Goal: Transaction & Acquisition: Obtain resource

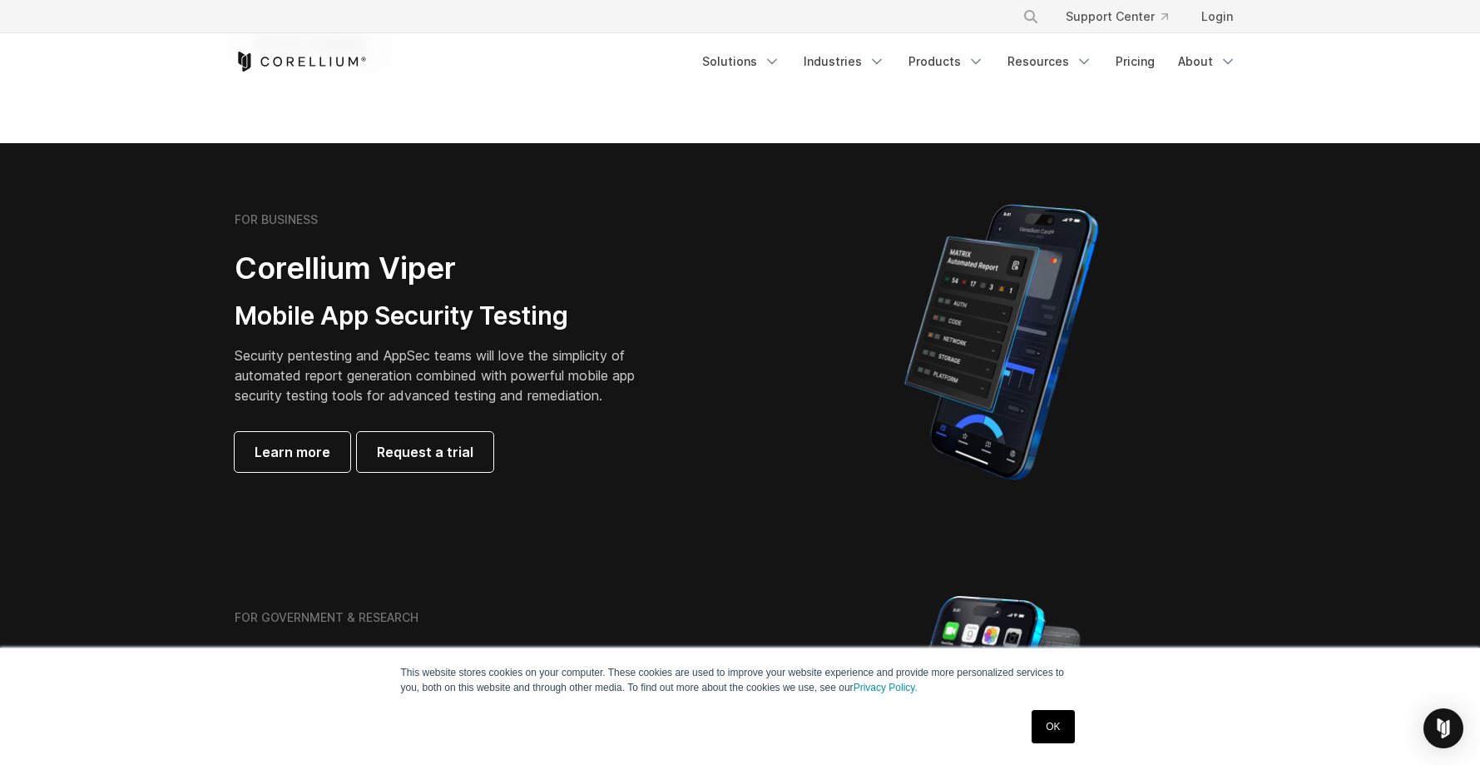
click at [898, 67] on link "Pricing" at bounding box center [1135, 62] width 59 height 30
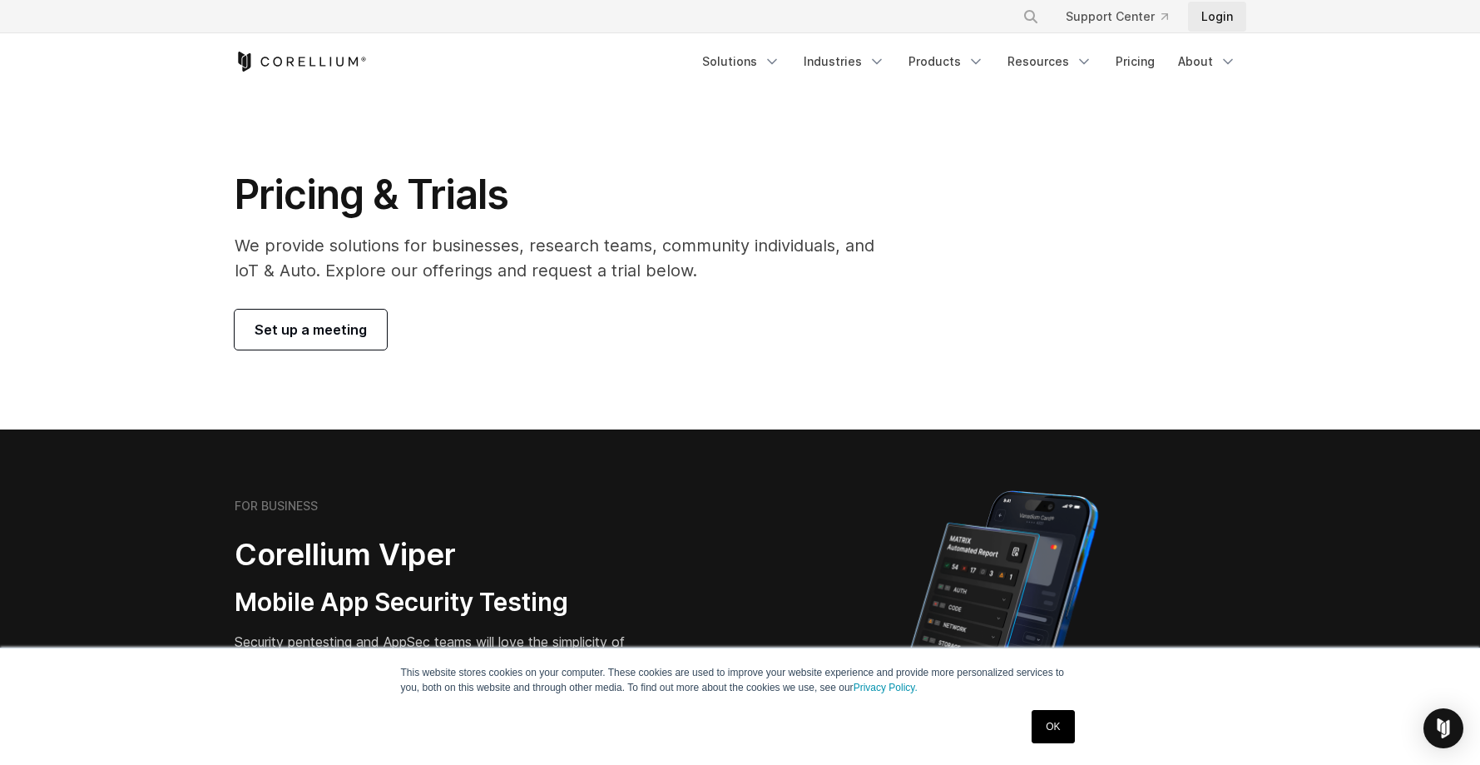
click at [1211, 17] on link "Login" at bounding box center [1217, 17] width 58 height 30
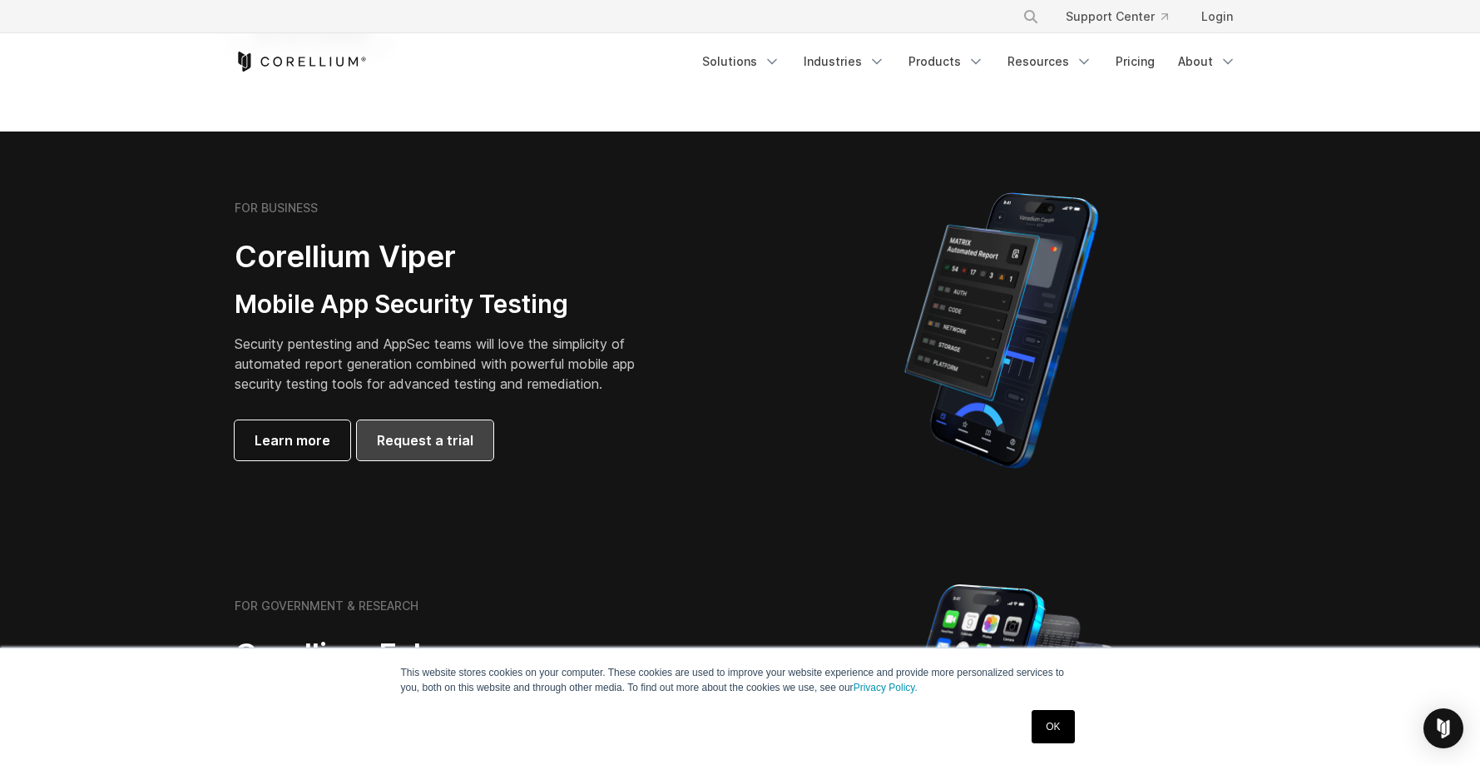
scroll to position [297, 0]
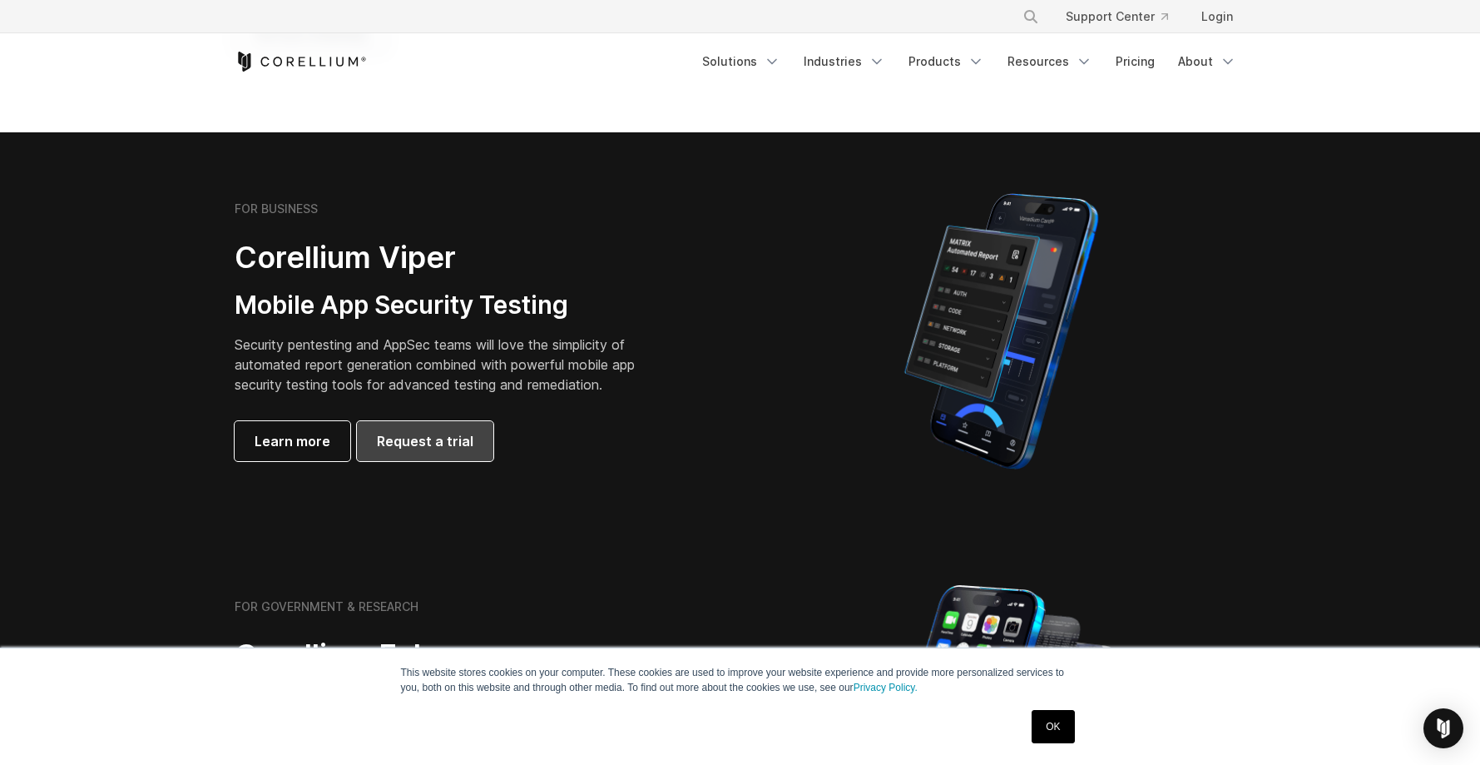
click at [447, 446] on span "Request a trial" at bounding box center [425, 441] width 97 height 20
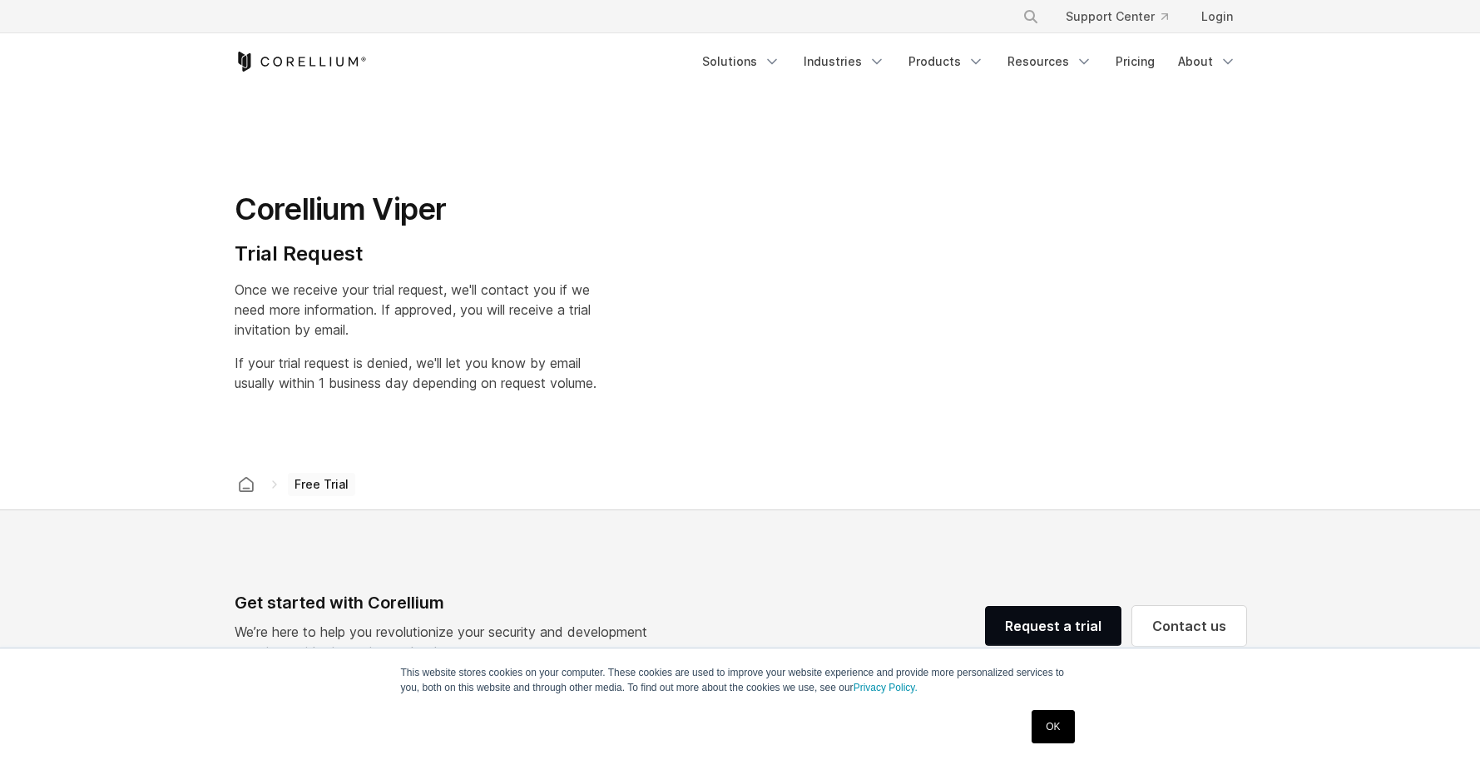
select select "**"
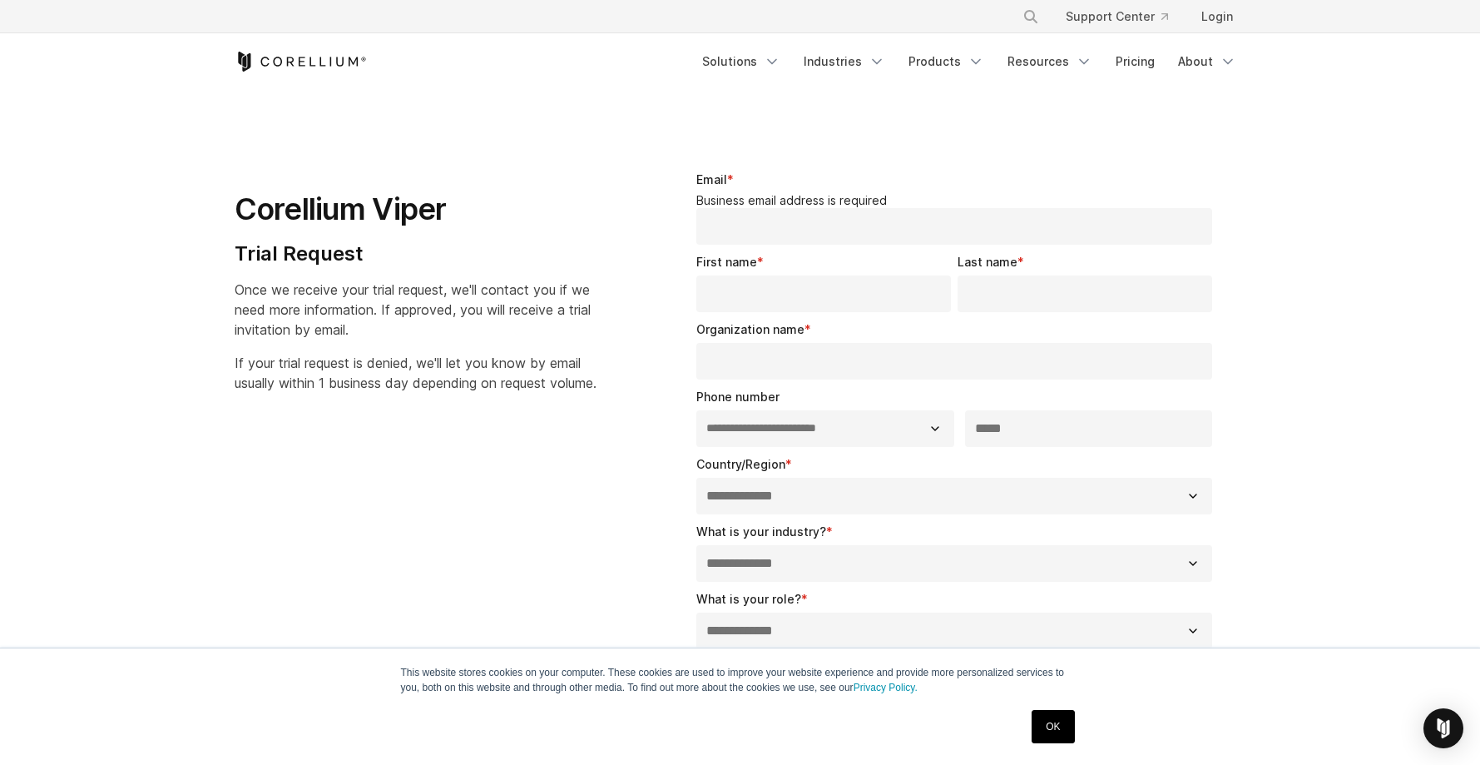
click at [797, 563] on select "**********" at bounding box center [954, 563] width 517 height 37
click at [285, 60] on icon "Corellium Home" at bounding box center [301, 62] width 132 height 20
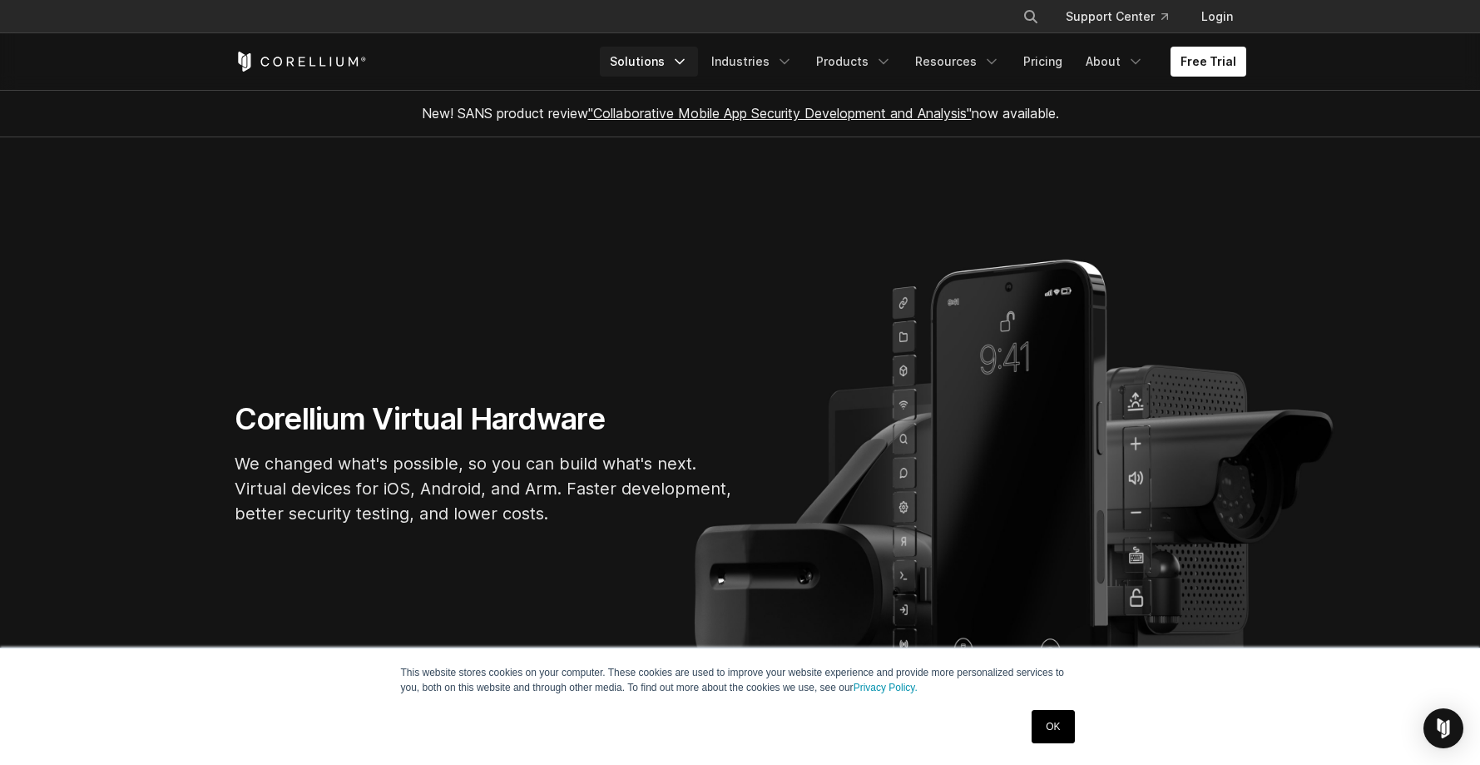
scroll to position [1, 0]
click at [669, 62] on link "Solutions" at bounding box center [649, 62] width 98 height 30
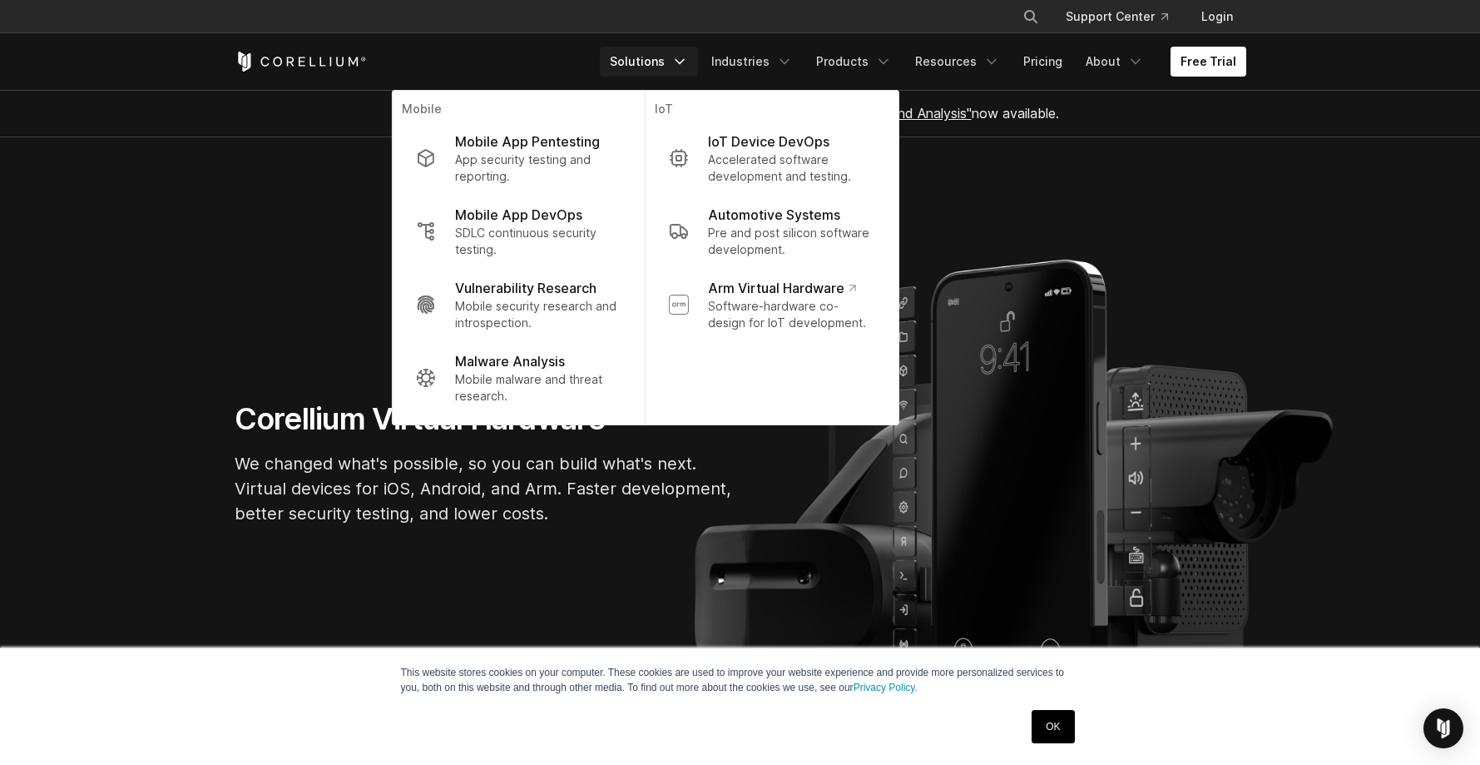
click at [248, 191] on section "Corellium Virtual Hardware We changed what's possible, so you can build what's …" at bounding box center [740, 470] width 1480 height 666
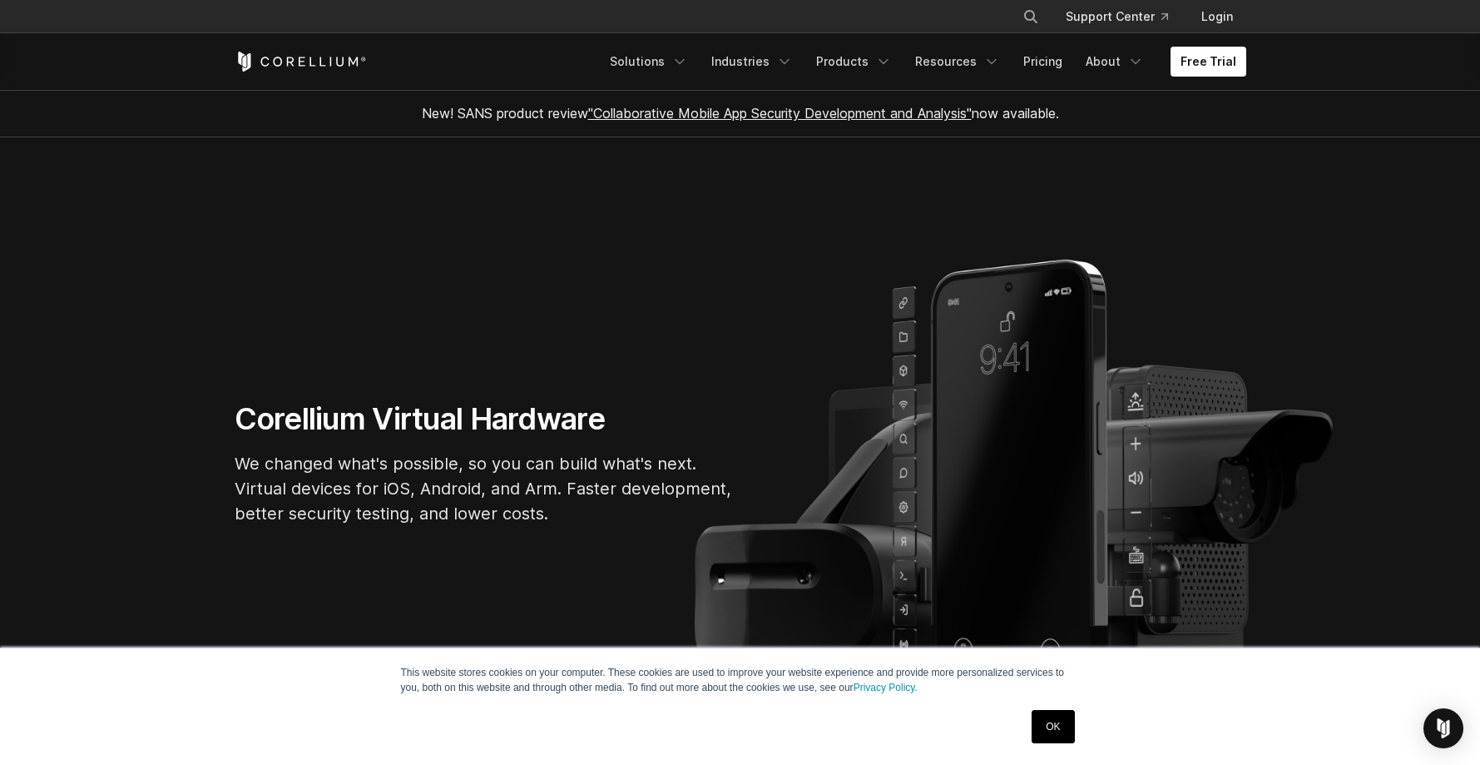
click at [689, 119] on link ""Collaborative Mobile App Security Development and Analysis"" at bounding box center [780, 113] width 384 height 17
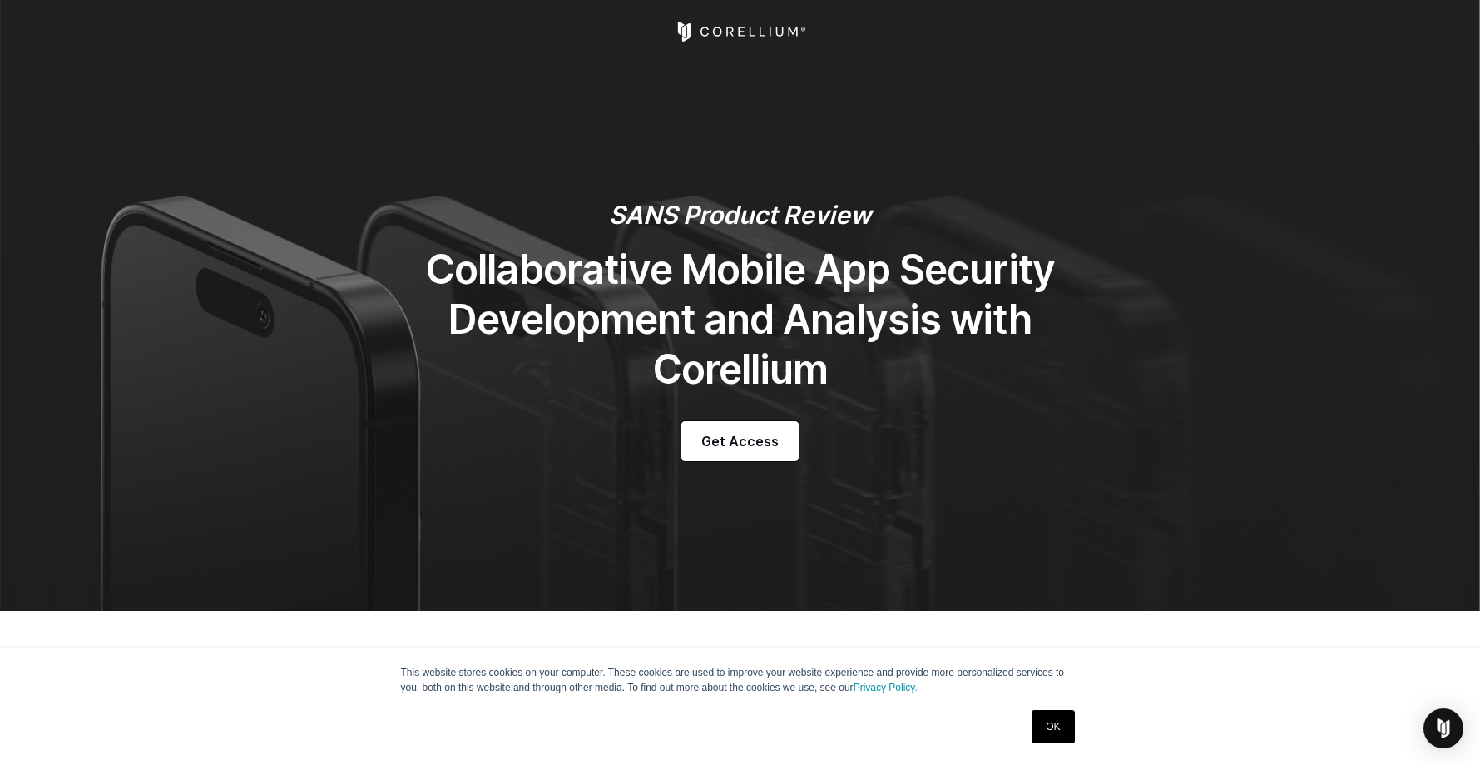
click at [718, 38] on icon "Corellium Home" at bounding box center [740, 32] width 132 height 20
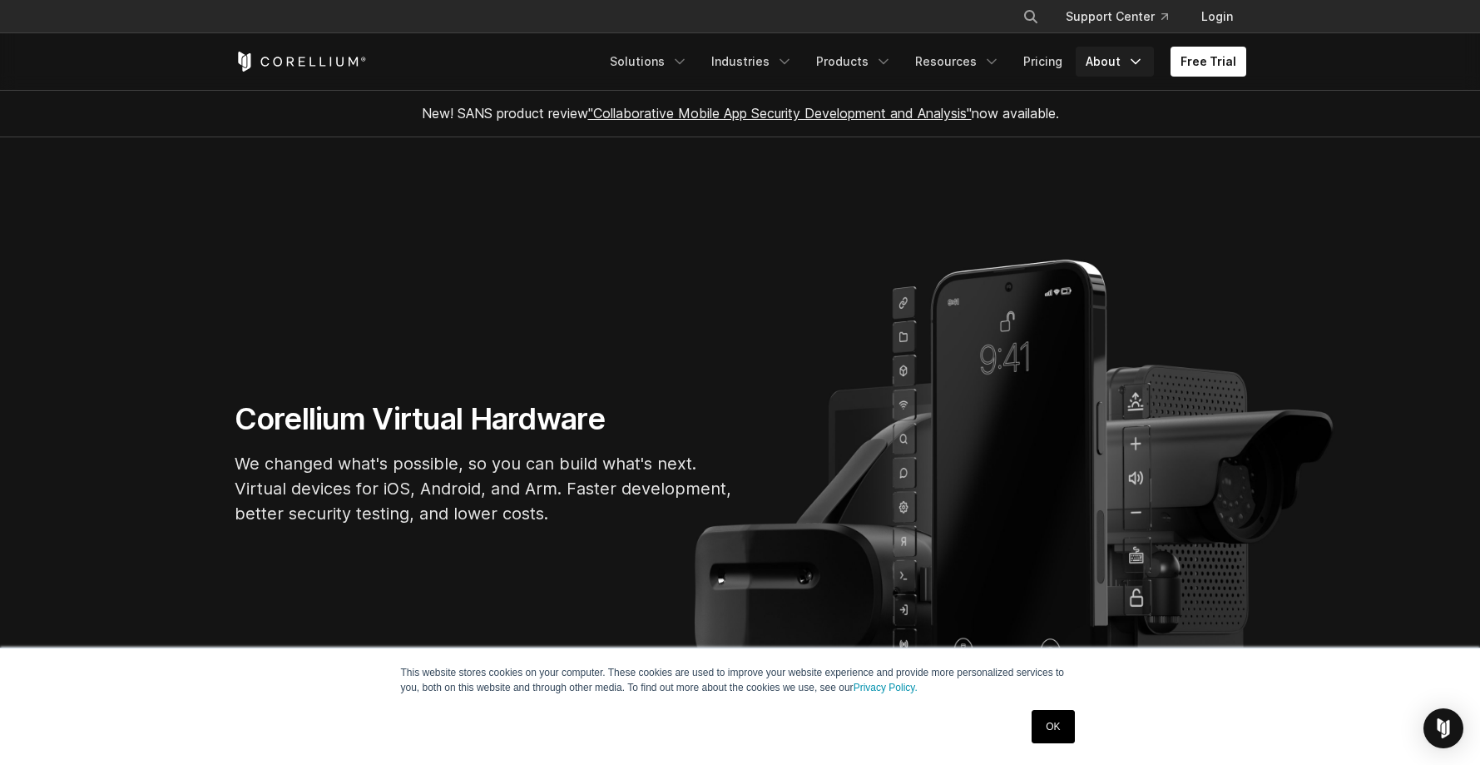
click at [1102, 71] on link "About" at bounding box center [1115, 62] width 78 height 30
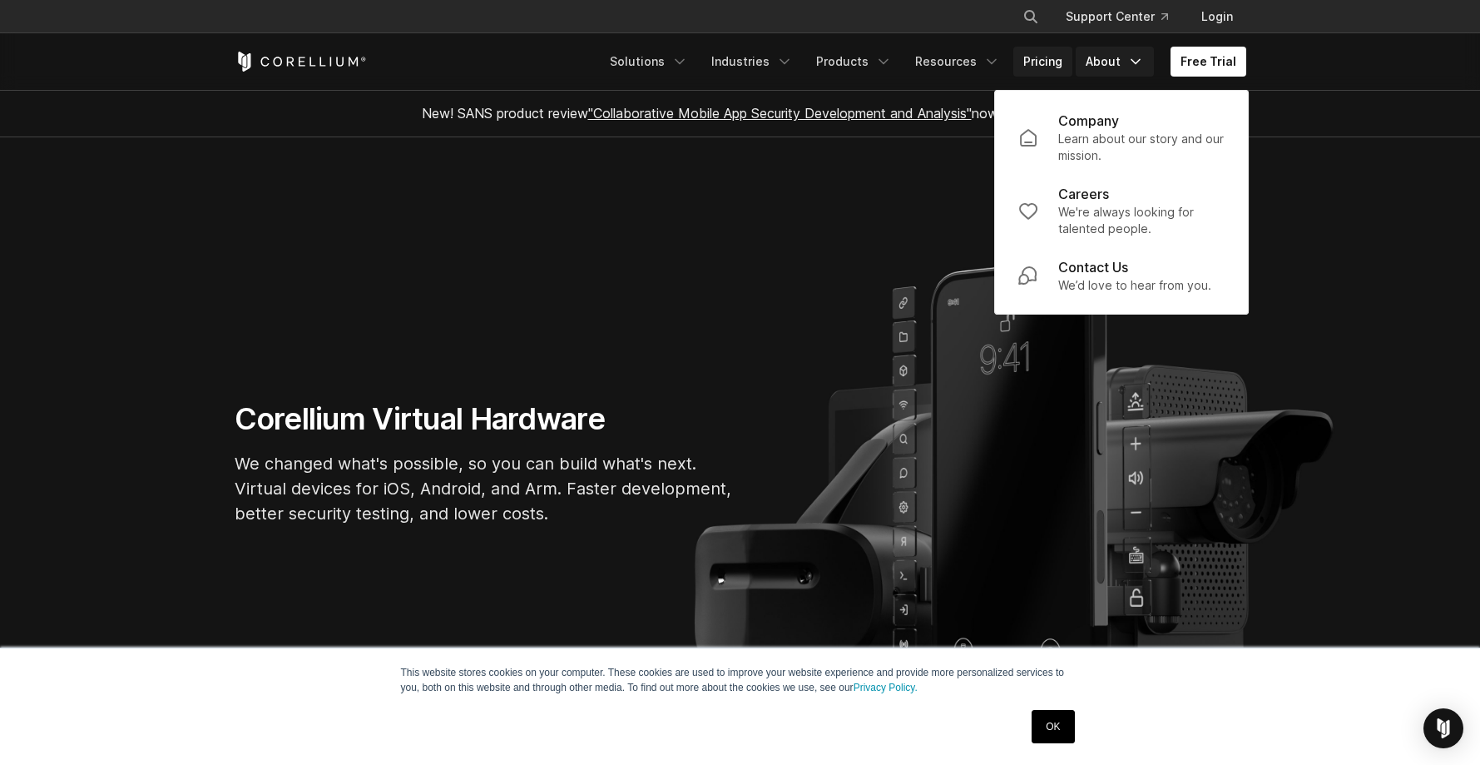
click at [1049, 69] on link "Pricing" at bounding box center [1042, 62] width 59 height 30
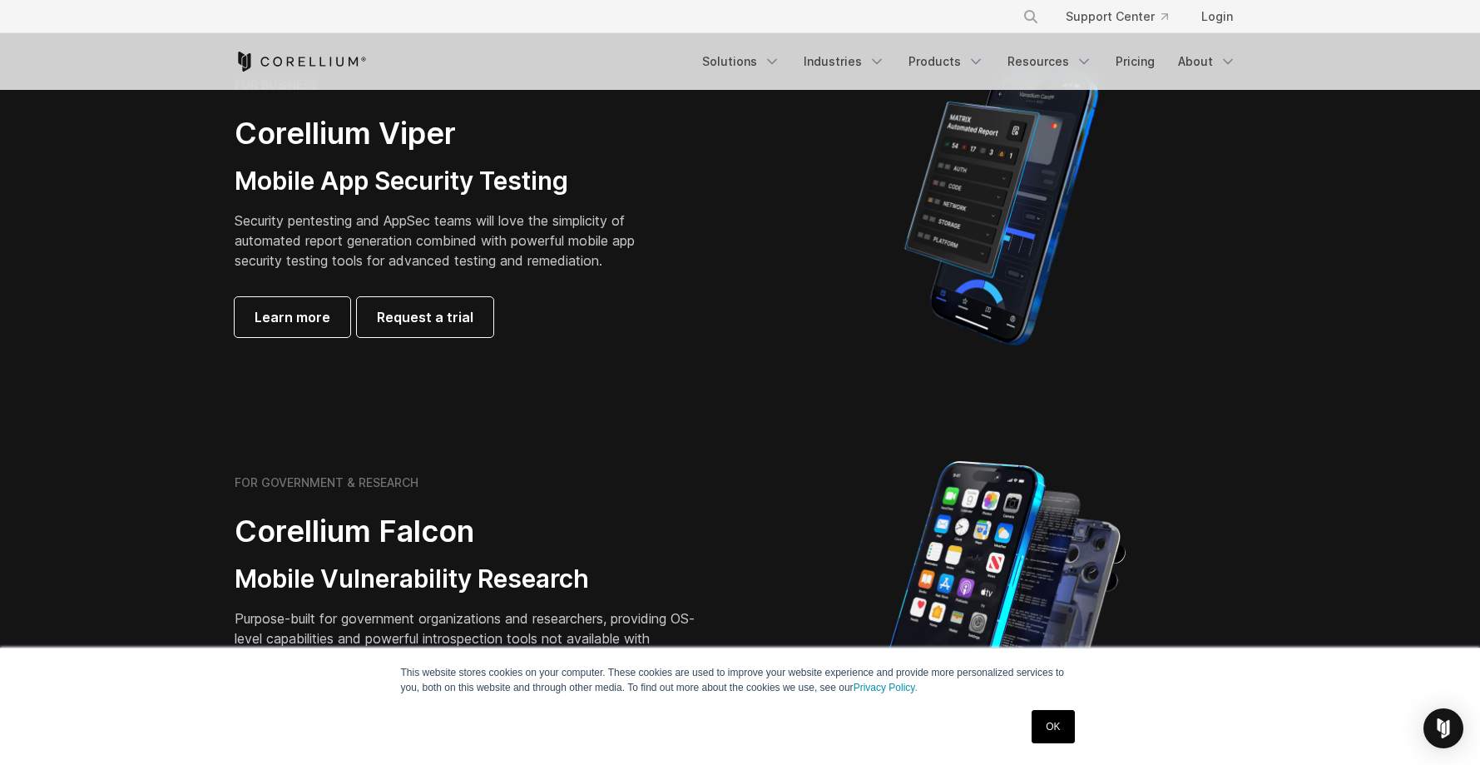
scroll to position [422, 0]
click at [450, 319] on span "Request a trial" at bounding box center [425, 316] width 97 height 20
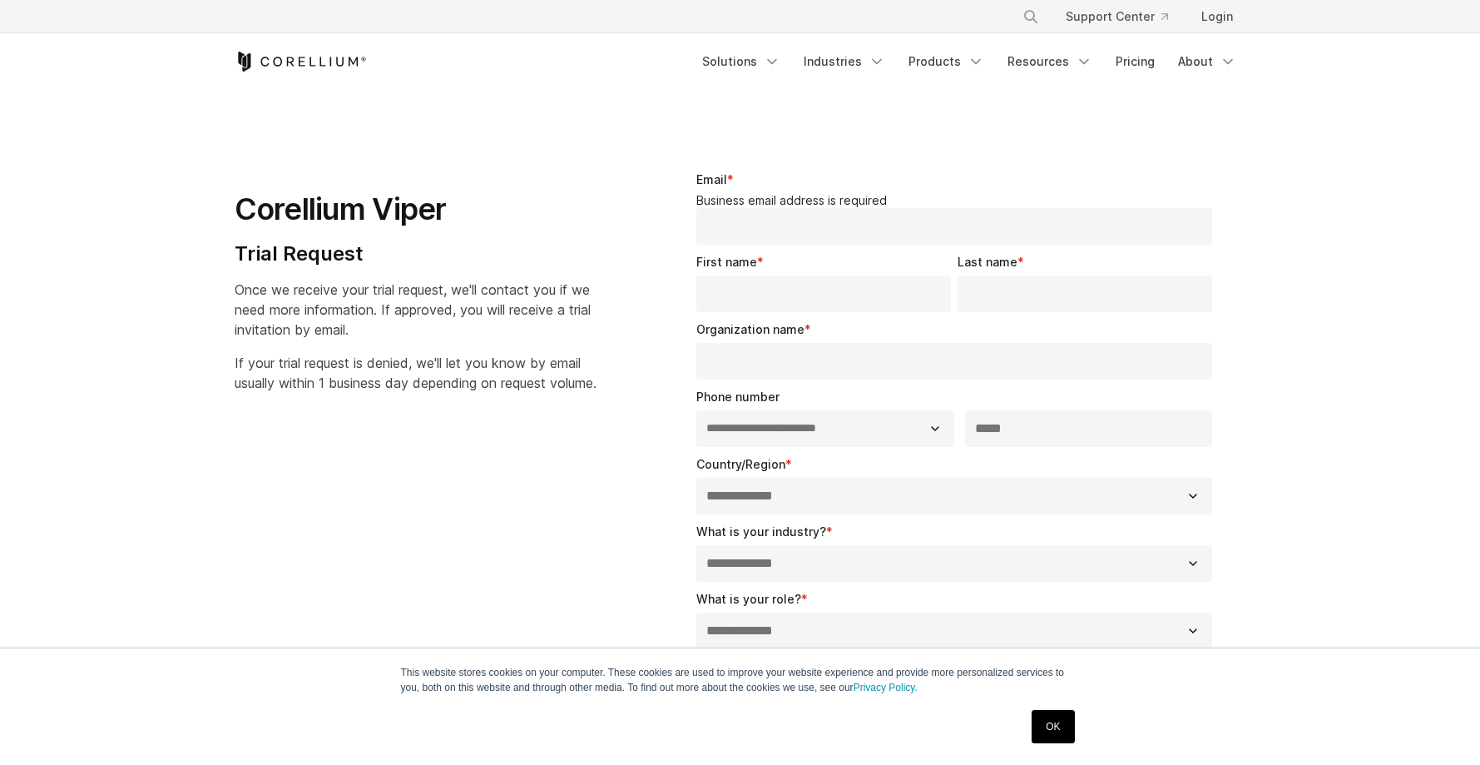
select select "**"
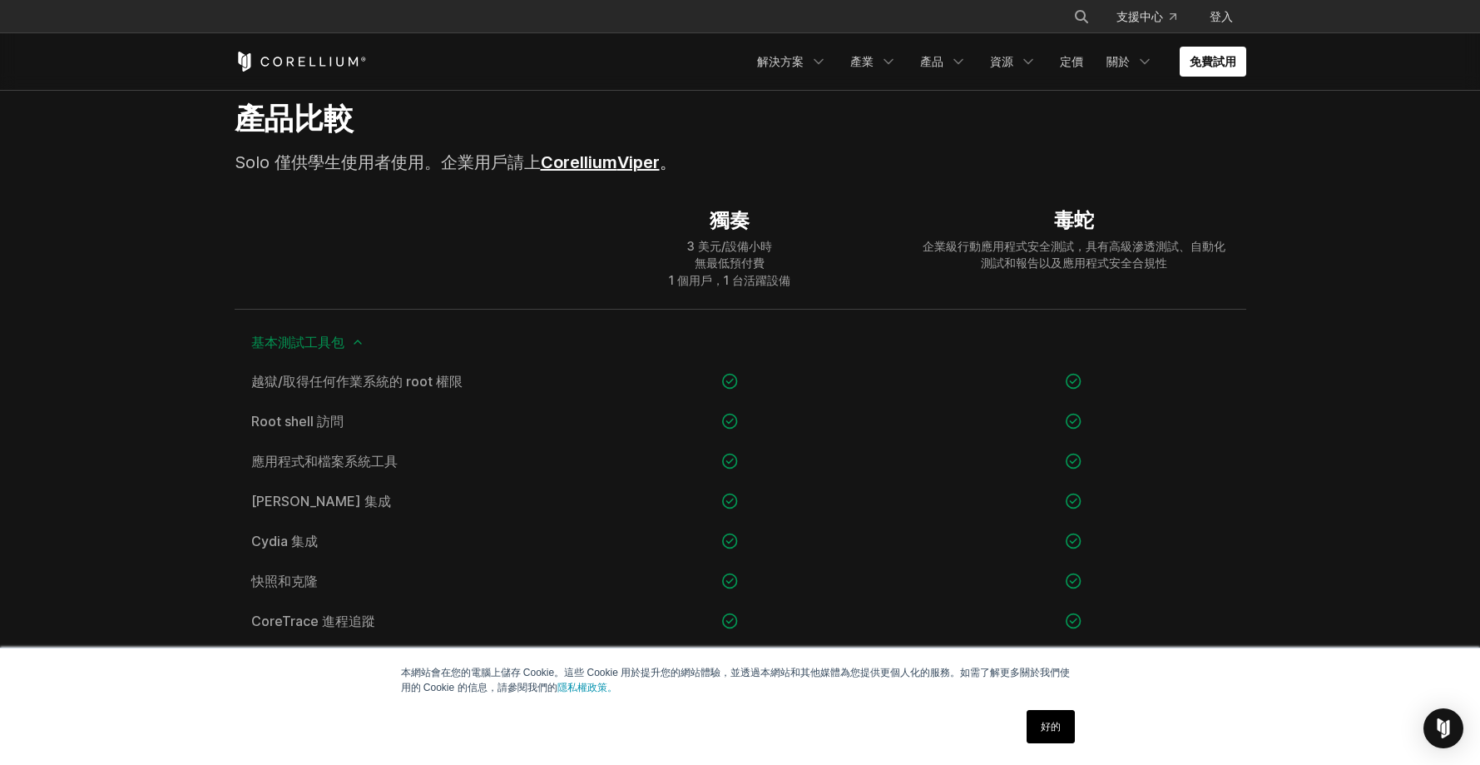
scroll to position [864, 0]
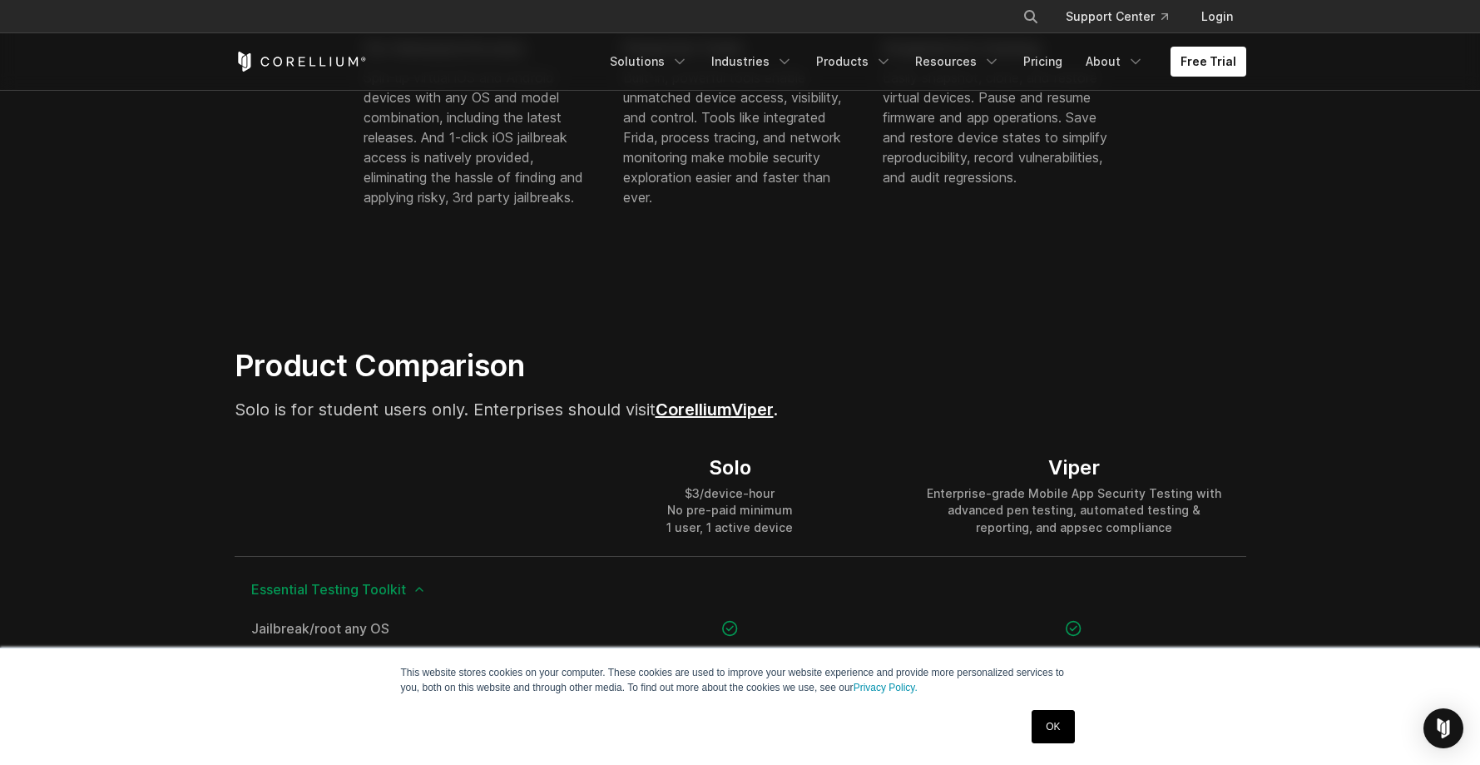
click at [754, 408] on link "Viper" at bounding box center [752, 409] width 42 height 20
click at [752, 409] on link "Viper" at bounding box center [752, 409] width 42 height 20
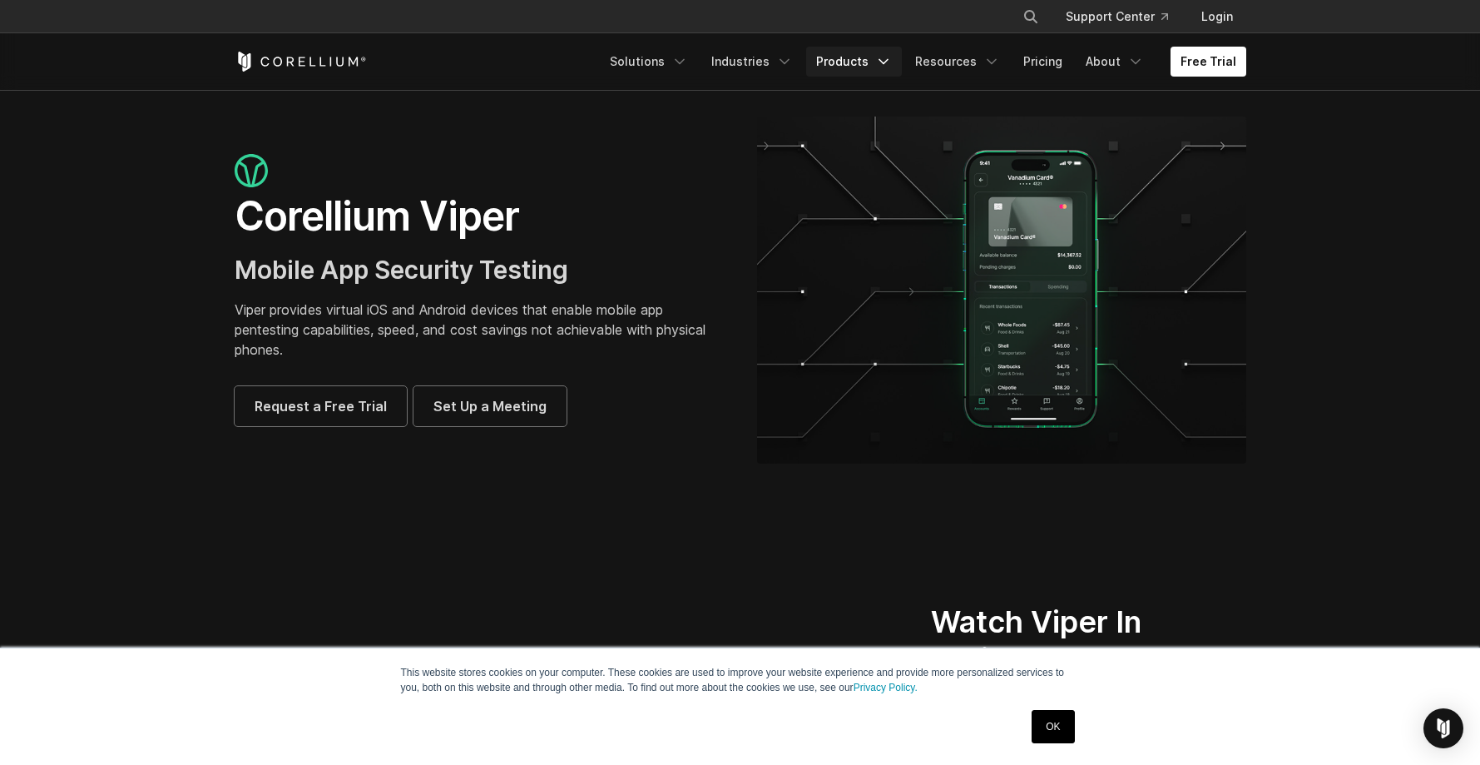
click at [853, 63] on link "Products" at bounding box center [854, 62] width 96 height 30
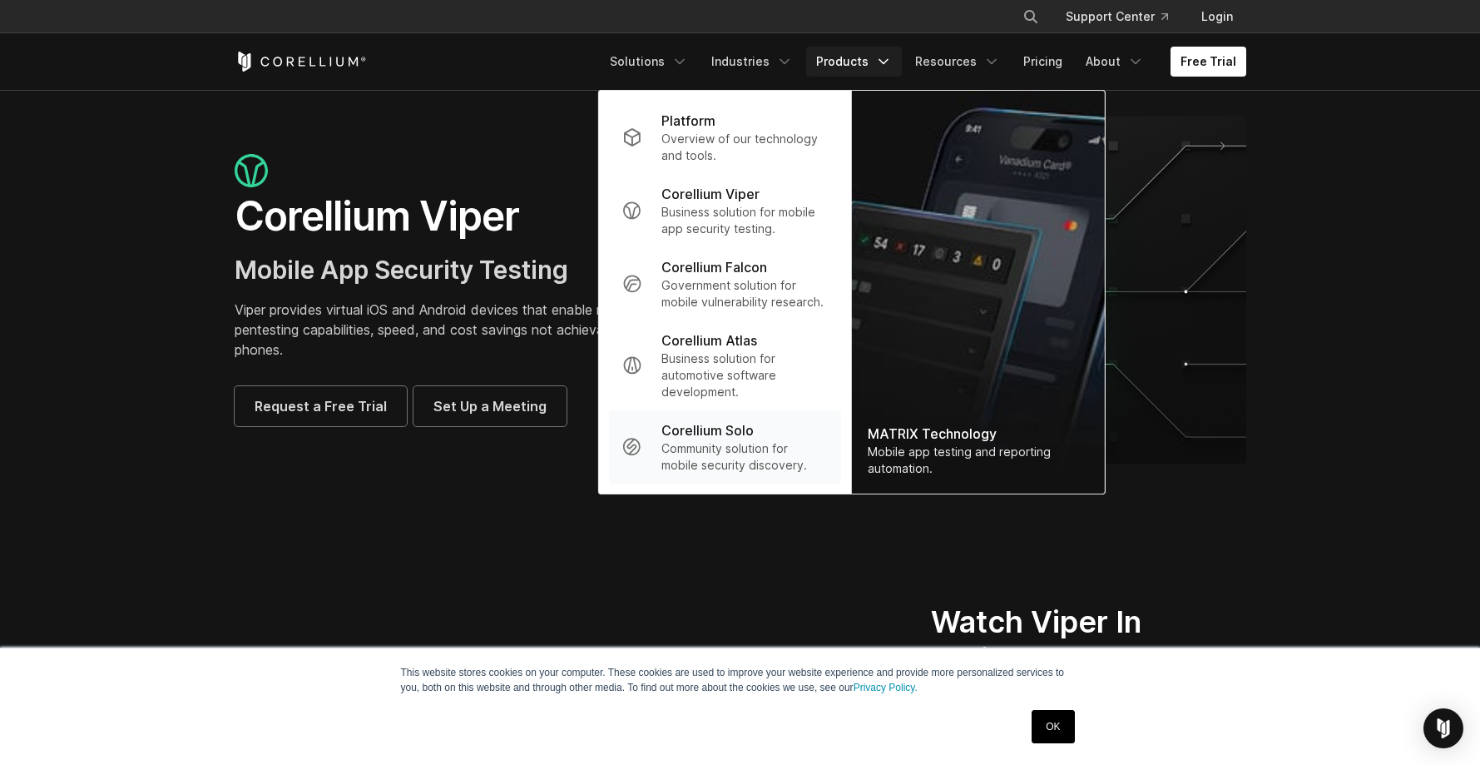
click at [765, 460] on p "Community solution for mobile security discovery." at bounding box center [744, 456] width 166 height 33
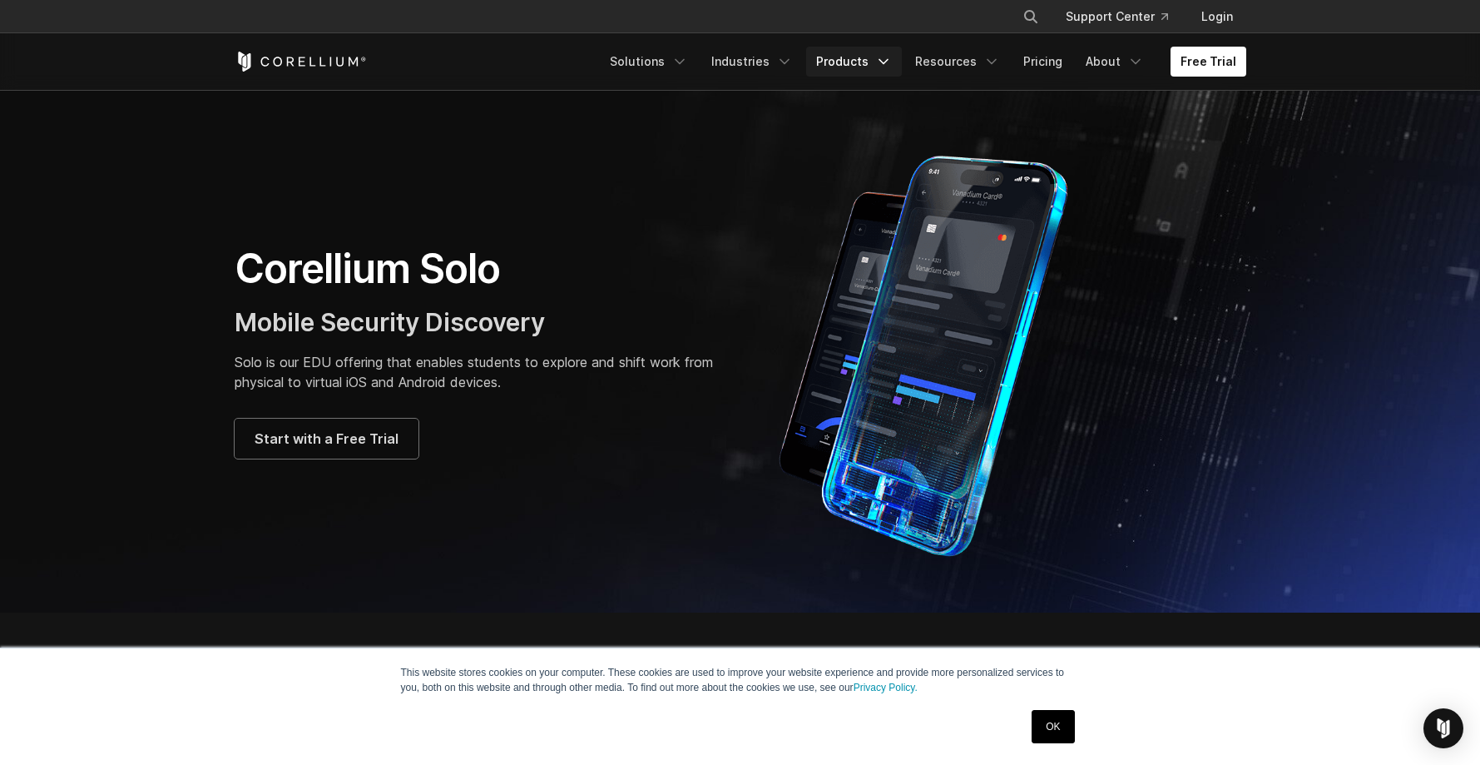
click at [862, 59] on link "Products" at bounding box center [854, 62] width 96 height 30
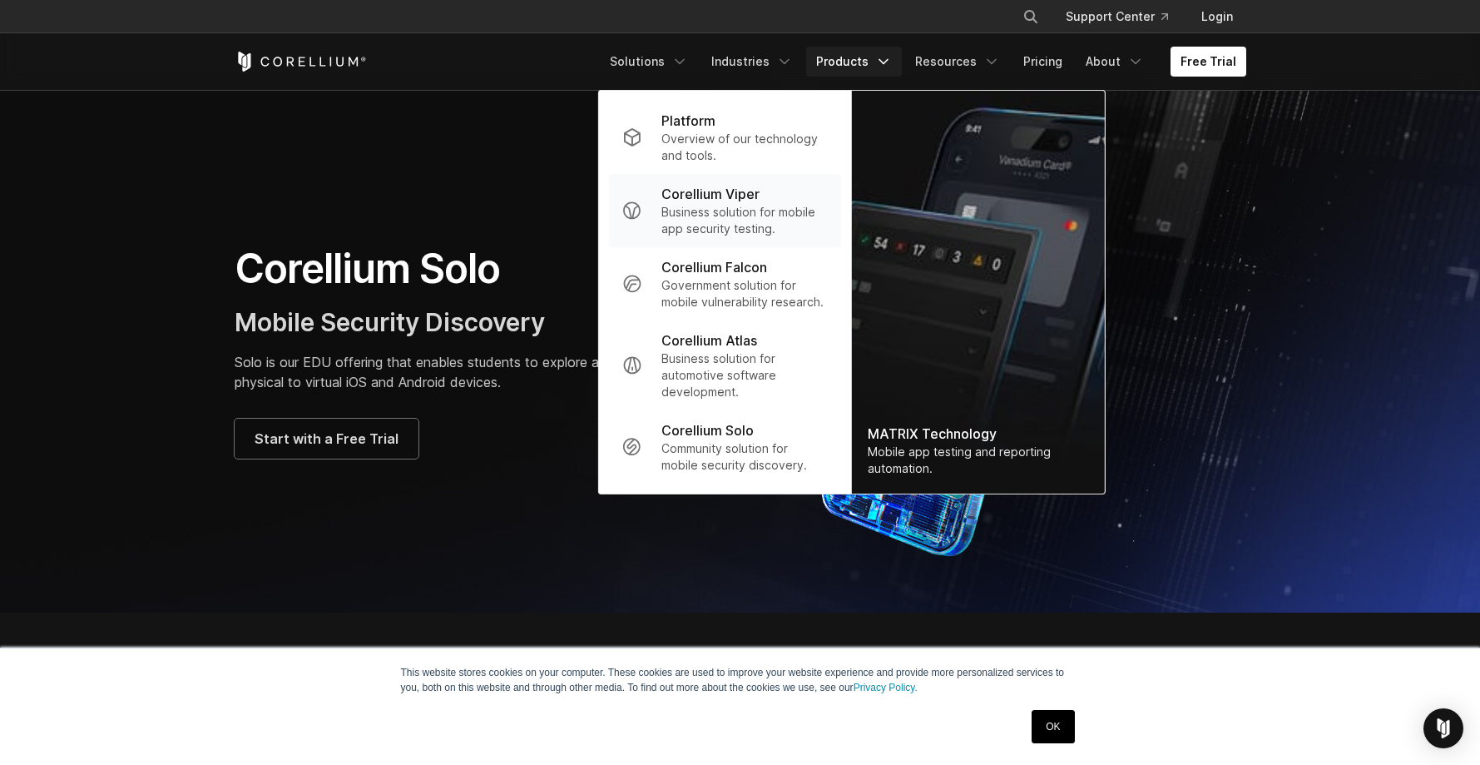
click at [788, 206] on p "Business solution for mobile app security testing." at bounding box center [744, 220] width 166 height 33
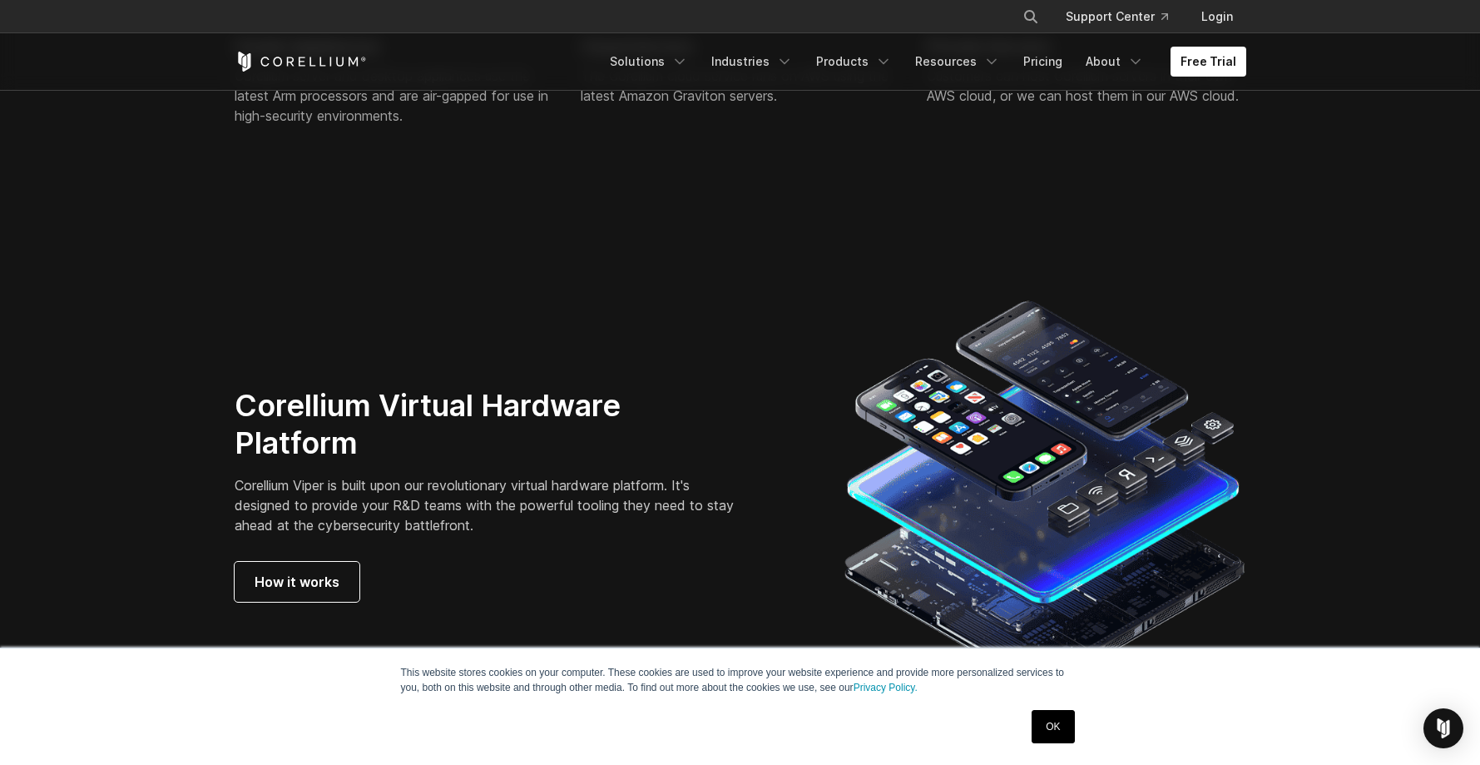
scroll to position [4680, 0]
